Goal: Task Accomplishment & Management: Manage account settings

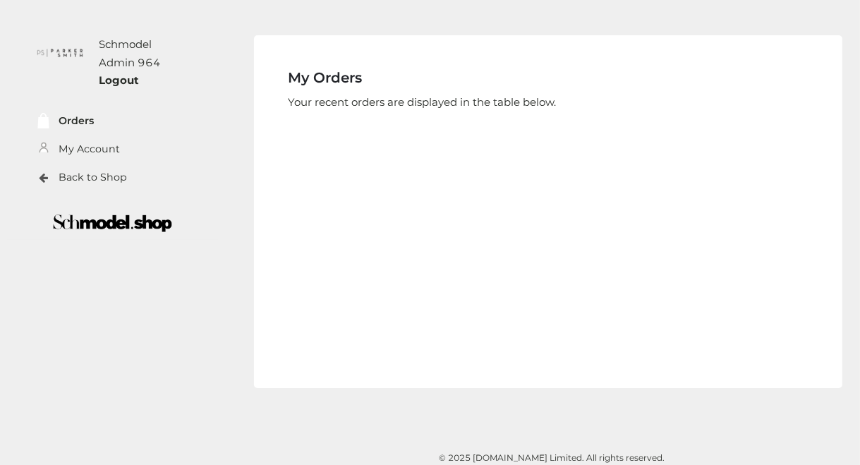
click at [128, 44] on div "Schmodel Admin 964" at bounding box center [143, 53] width 88 height 36
click at [97, 142] on link "My Account" at bounding box center [89, 149] width 61 height 16
click at [99, 150] on link "My Account" at bounding box center [89, 149] width 61 height 16
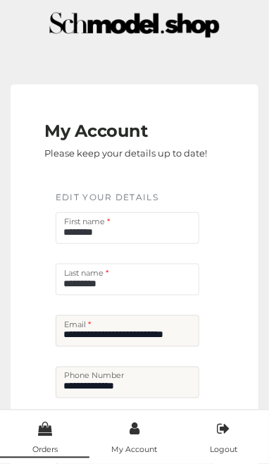
click at [51, 425] on icon at bounding box center [45, 430] width 14 height 14
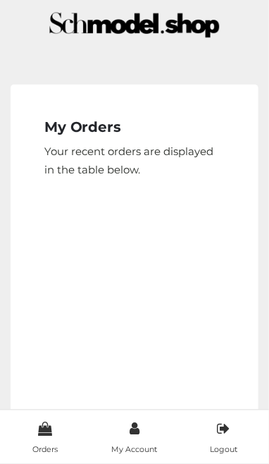
click at [166, 100] on div "My Orders Your recent orders are displayed in the table below. No order has bee…" at bounding box center [135, 261] width 248 height 353
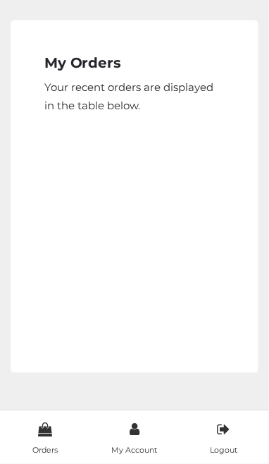
scroll to position [65, 0]
click at [92, 151] on div "My Orders Your recent orders are displayed in the table below. No order has bee…" at bounding box center [135, 196] width 248 height 353
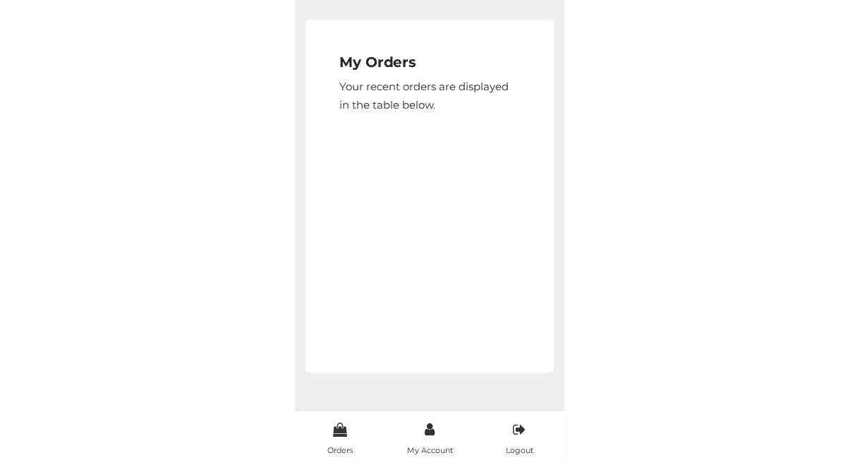
scroll to position [0, 0]
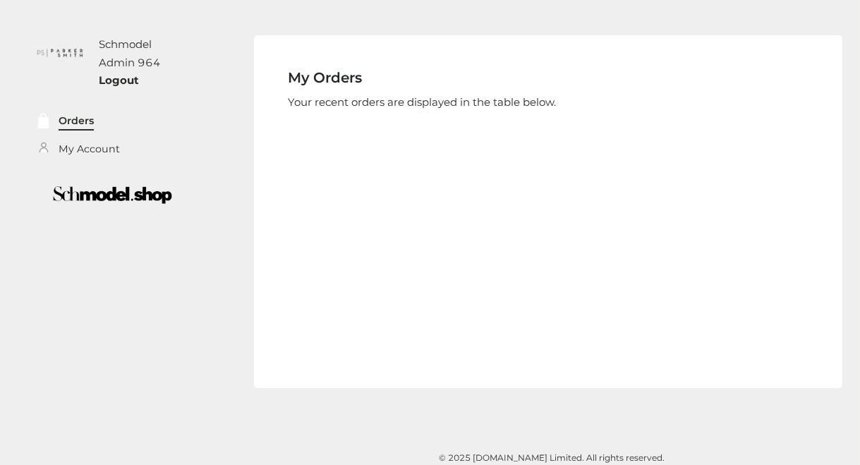
click at [69, 120] on link "Orders" at bounding box center [76, 121] width 35 height 16
